Goal: Task Accomplishment & Management: Use online tool/utility

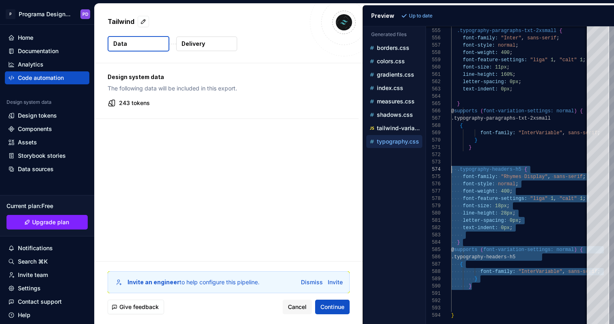
scroll to position [22, 0]
click at [46, 77] on div "Code automation" at bounding box center [41, 78] width 46 height 8
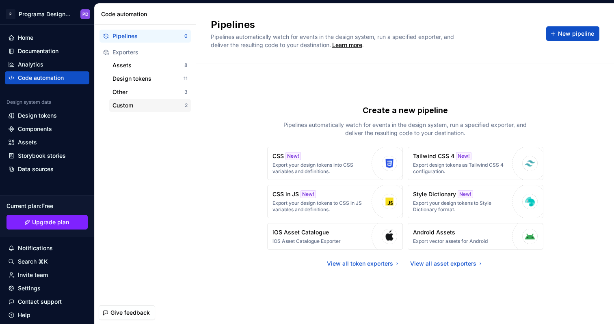
click at [148, 105] on div "Custom" at bounding box center [148, 105] width 72 height 8
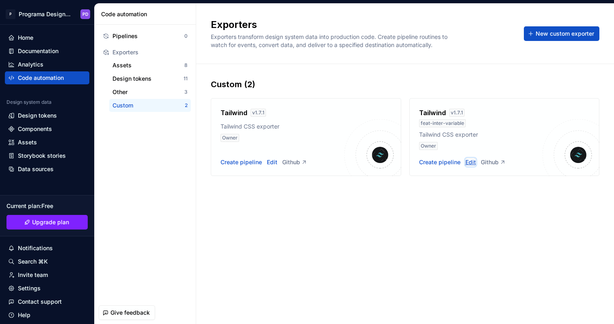
click at [472, 162] on div "Edit" at bounding box center [470, 162] width 11 height 8
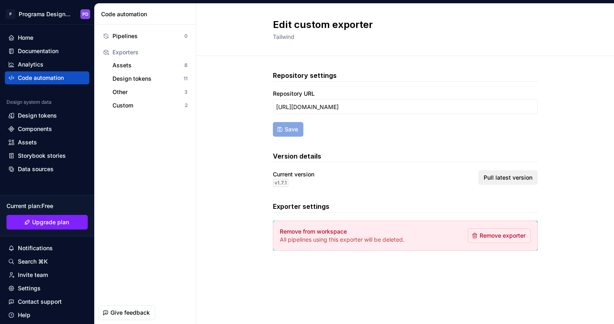
click at [515, 176] on span "Pull latest version" at bounding box center [507, 178] width 49 height 8
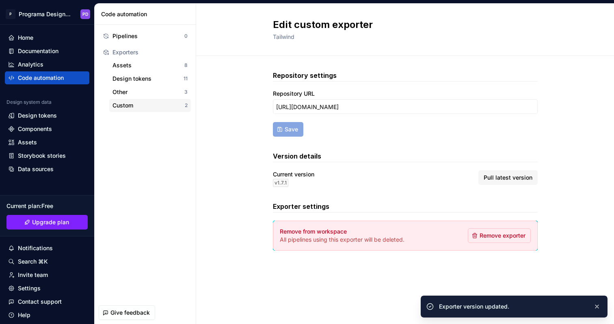
click at [138, 108] on div "Custom" at bounding box center [148, 105] width 72 height 8
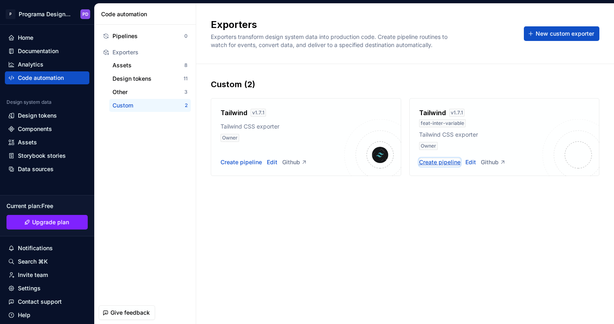
click at [446, 158] on div "Create pipeline" at bounding box center [439, 162] width 41 height 8
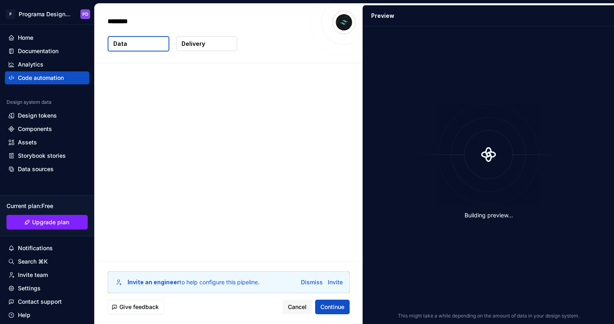
type textarea "*"
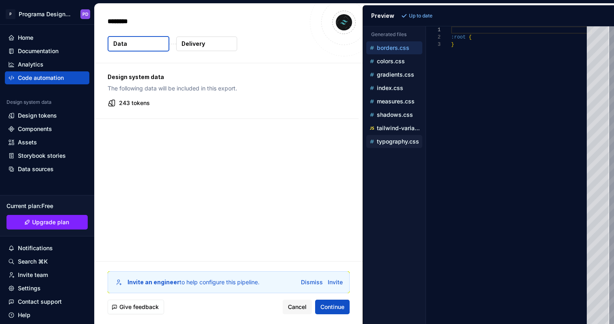
click at [386, 144] on p "typography.css" at bounding box center [398, 141] width 42 height 6
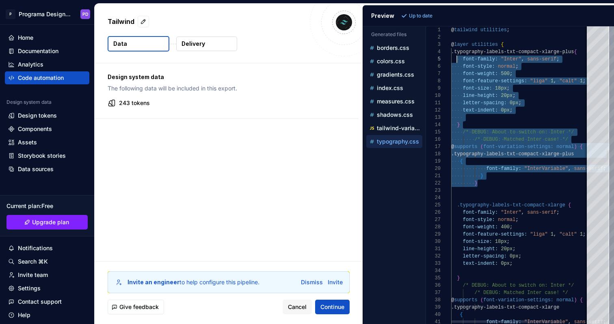
scroll to position [22, 6]
drag, startPoint x: 489, startPoint y: 183, endPoint x: 456, endPoint y: 54, distance: 132.9
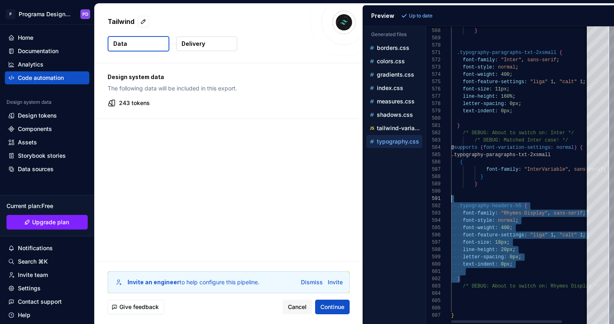
scroll to position [7, 0]
drag, startPoint x: 462, startPoint y: 278, endPoint x: 442, endPoint y: 207, distance: 74.1
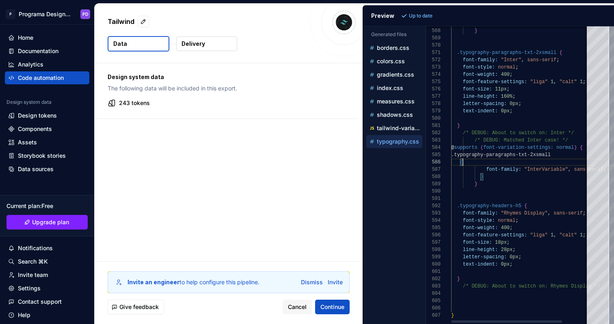
type textarea "**********"
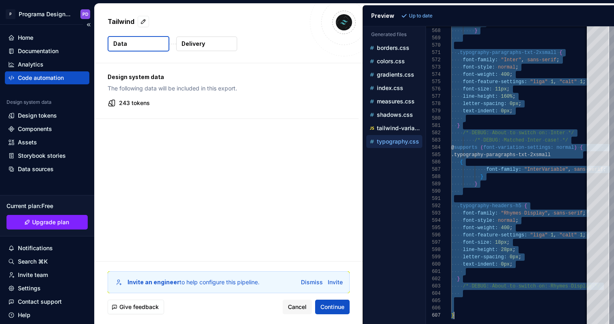
click at [28, 78] on div "Code automation" at bounding box center [41, 78] width 46 height 8
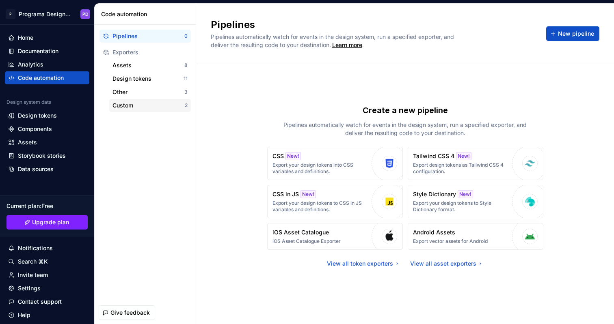
click at [146, 110] on div "Custom 2" at bounding box center [150, 105] width 82 height 13
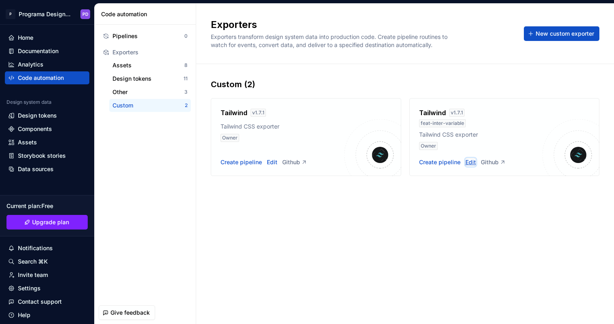
click at [474, 163] on div "Edit" at bounding box center [470, 162] width 11 height 8
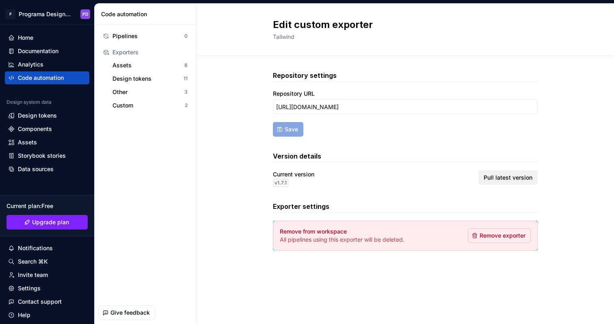
click at [500, 175] on span "Pull latest version" at bounding box center [507, 178] width 49 height 8
click at [152, 106] on div "Custom" at bounding box center [148, 105] width 72 height 8
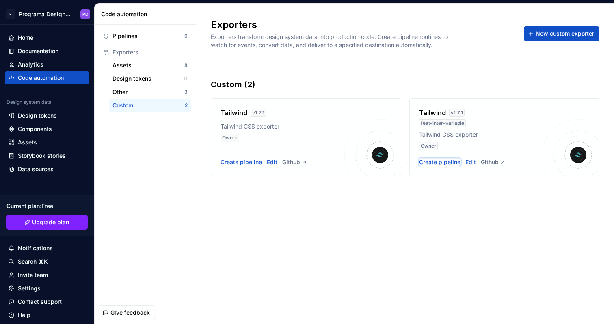
click at [446, 161] on div "Create pipeline" at bounding box center [439, 162] width 41 height 8
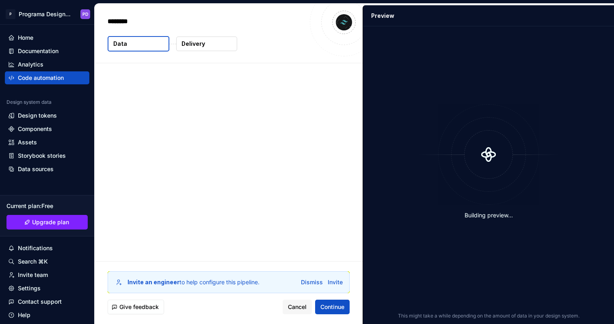
type textarea "*"
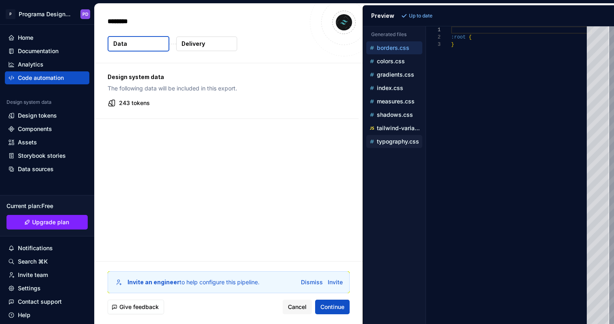
click at [388, 142] on p "typography.css" at bounding box center [398, 141] width 42 height 6
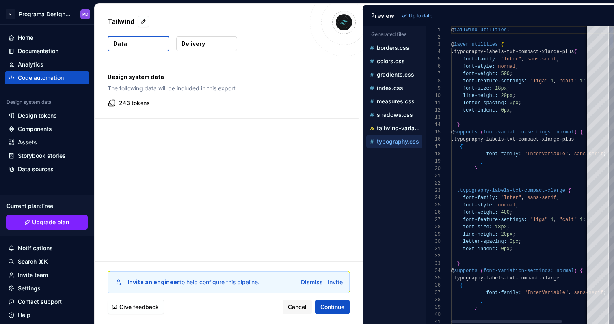
scroll to position [73, 0]
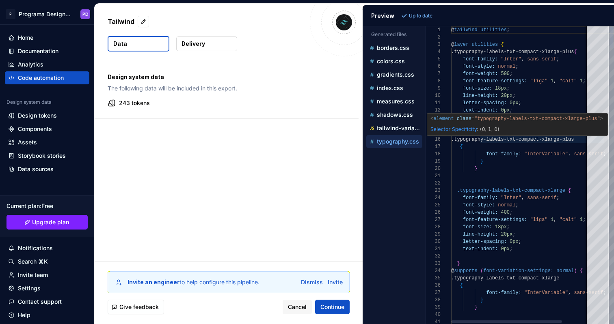
type textarea "**********"
